Goal: Information Seeking & Learning: Check status

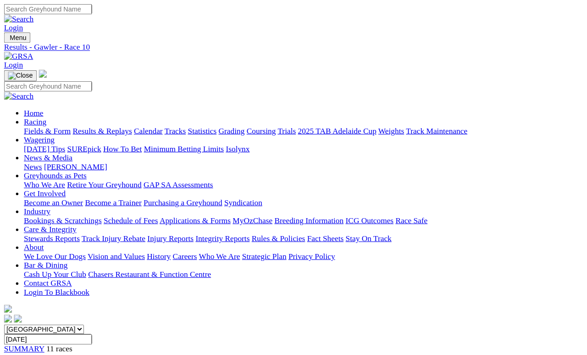
scroll to position [182, 0]
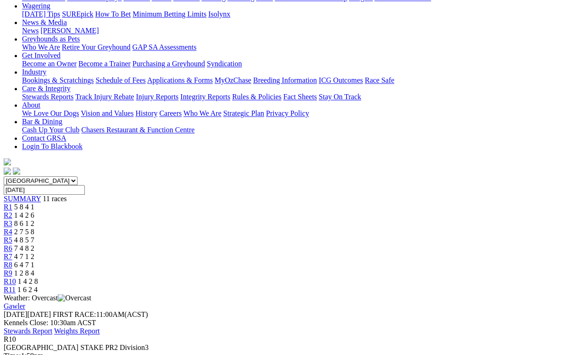
scroll to position [123, 0]
click at [38, 286] on span "1 6 2 4" at bounding box center [27, 290] width 20 height 8
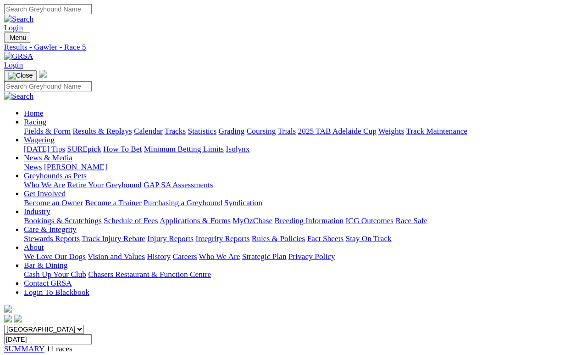
scroll to position [4, 0]
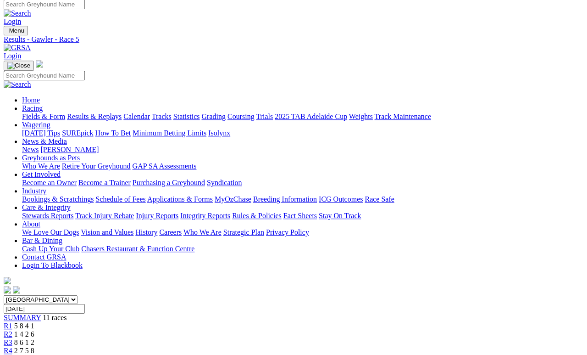
click at [34, 327] on span "2 7 5 8" at bounding box center [24, 350] width 20 height 8
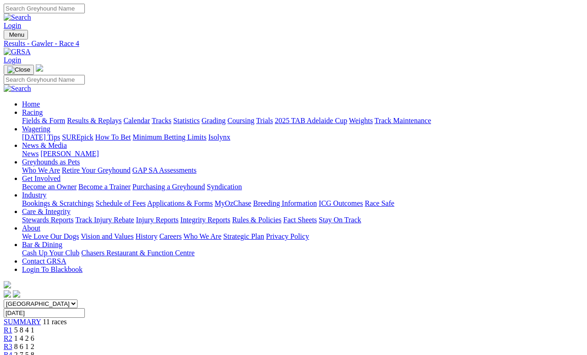
scroll to position [4, 0]
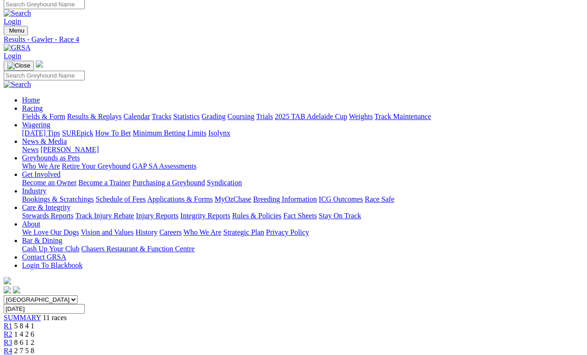
click at [34, 338] on span "8 6 1 2" at bounding box center [24, 342] width 20 height 8
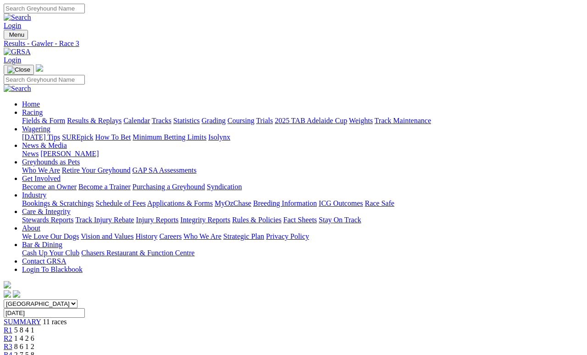
scroll to position [4, 0]
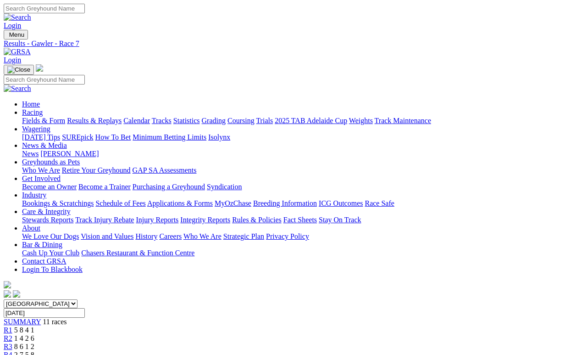
scroll to position [4, 0]
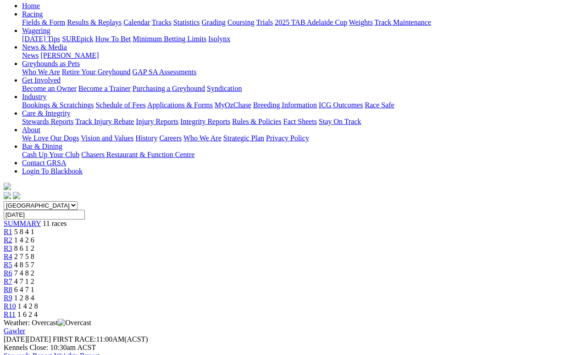
scroll to position [105, 0]
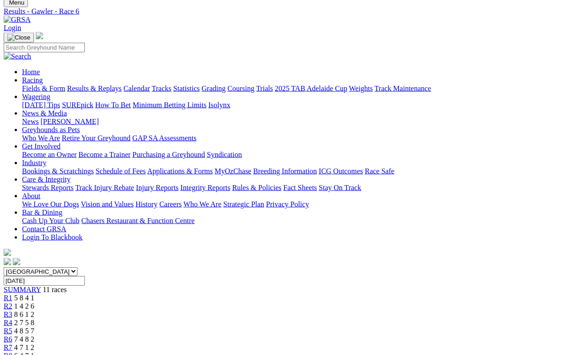
scroll to position [32, 0]
click at [31, 84] on link "Fields & Form" at bounding box center [43, 88] width 43 height 8
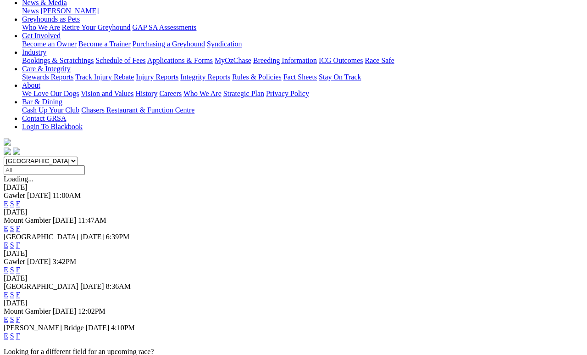
scroll to position [143, 0]
click at [20, 266] on link "F" at bounding box center [18, 270] width 4 height 8
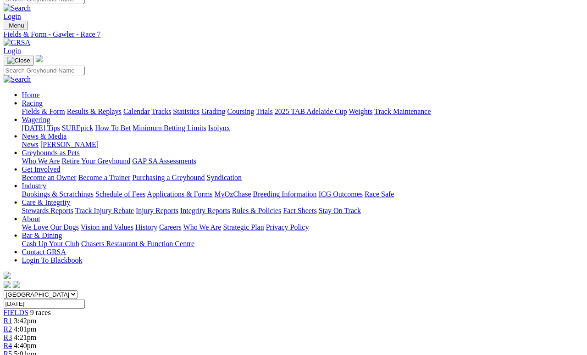
scroll to position [0, 3]
